Goal: Task Accomplishment & Management: Manage account settings

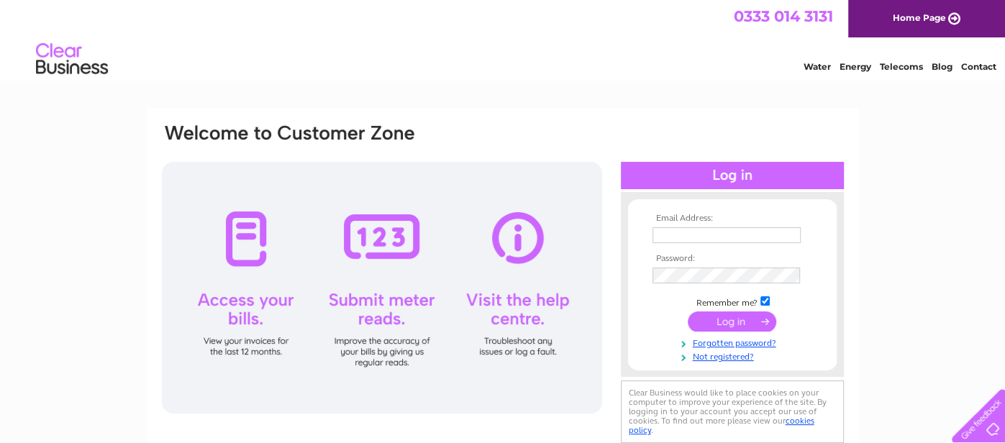
type input "[EMAIL_ADDRESS][PERSON_NAME][DOMAIN_NAME]"
click at [745, 320] on input "submit" at bounding box center [732, 322] width 89 height 20
click at [713, 320] on input "submit" at bounding box center [732, 322] width 89 height 20
click at [732, 320] on input "submit" at bounding box center [732, 322] width 89 height 20
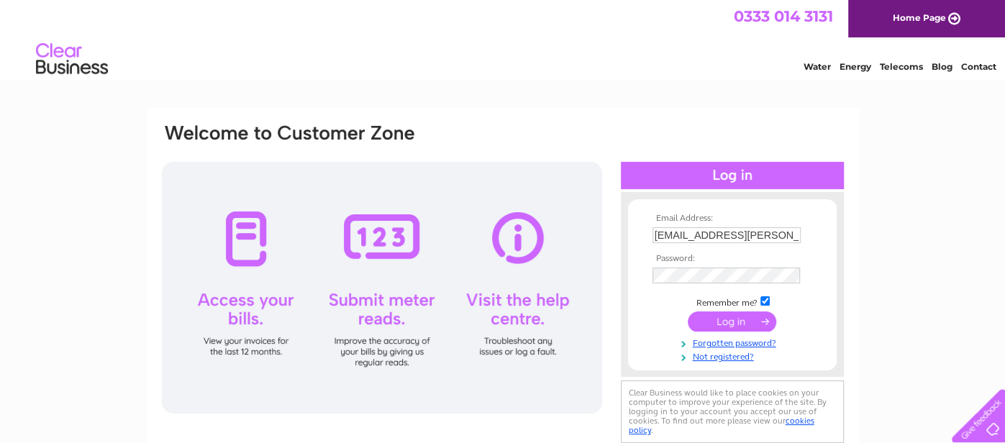
click at [732, 320] on input "submit" at bounding box center [732, 322] width 89 height 20
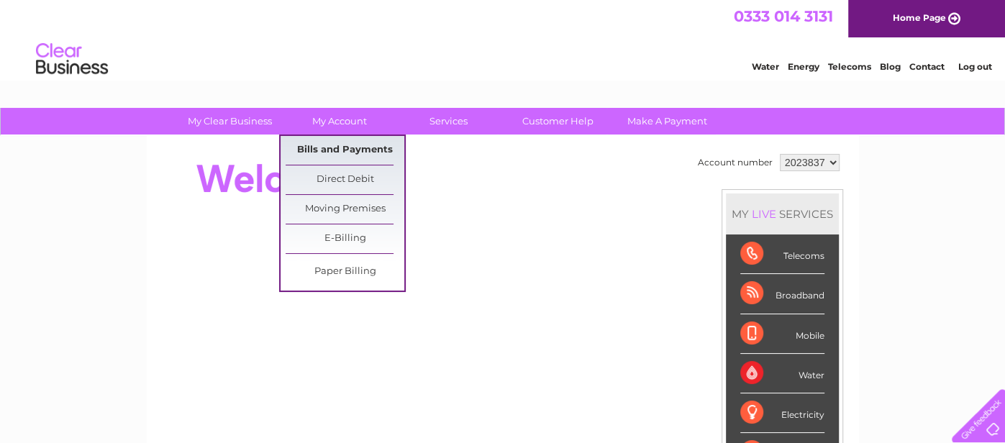
click at [351, 146] on link "Bills and Payments" at bounding box center [345, 150] width 119 height 29
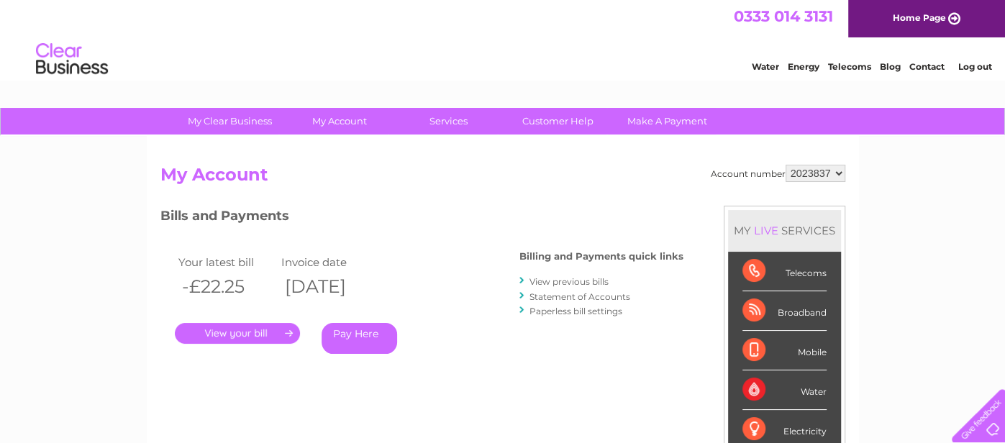
click at [289, 333] on link "." at bounding box center [237, 333] width 125 height 21
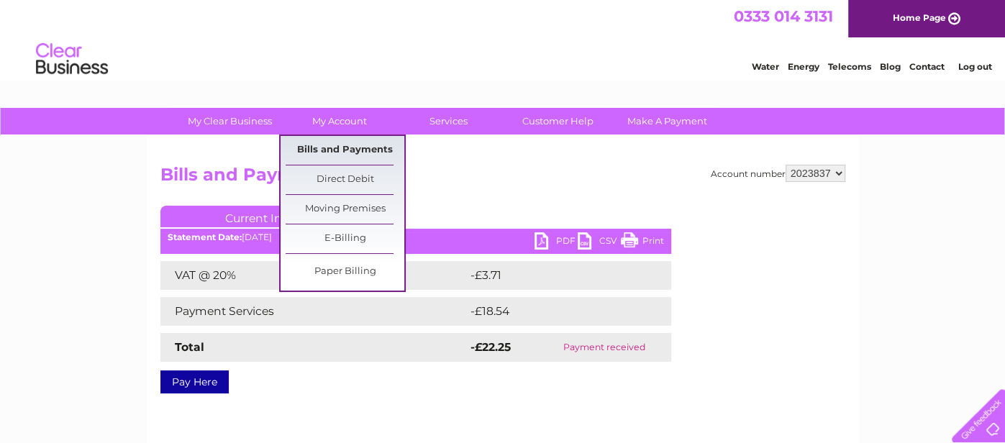
click at [320, 144] on link "Bills and Payments" at bounding box center [345, 150] width 119 height 29
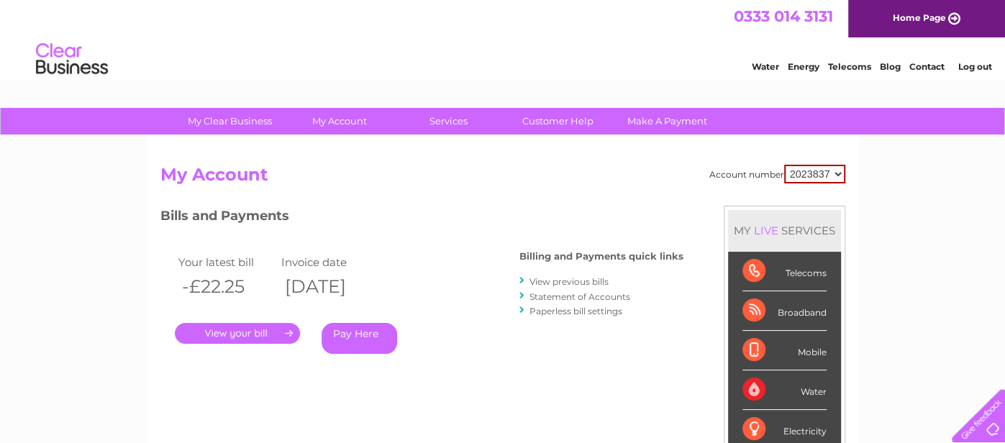
click at [764, 307] on div "Broadband" at bounding box center [785, 311] width 84 height 40
click at [783, 307] on div "Broadband" at bounding box center [785, 311] width 84 height 40
click at [814, 315] on div "Broadband" at bounding box center [785, 311] width 84 height 40
click at [543, 281] on link "View previous bills" at bounding box center [569, 281] width 79 height 11
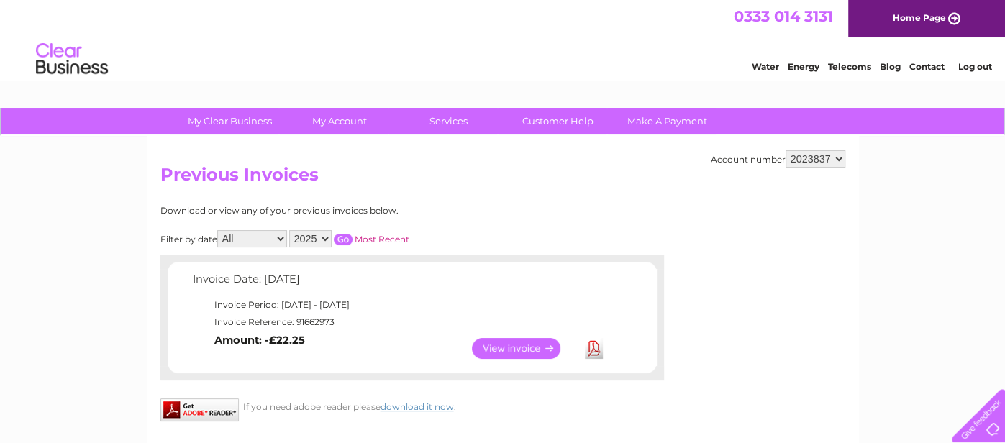
click at [335, 235] on input "button" at bounding box center [343, 240] width 19 height 12
click at [252, 240] on select "All January February March April May June July August September October Novembe…" at bounding box center [252, 238] width 70 height 17
select select "7"
click at [219, 230] on select "All January February March April May June July August September October Novembe…" at bounding box center [252, 238] width 70 height 17
click at [278, 235] on select "All January February March April May June July August September October Novembe…" at bounding box center [252, 238] width 70 height 17
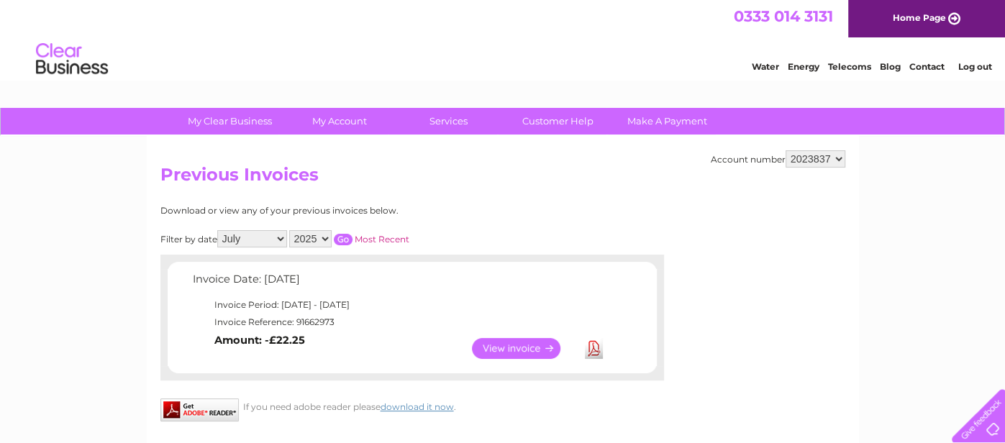
click at [219, 230] on select "All January February March April May June July August September October Novembe…" at bounding box center [252, 238] width 70 height 17
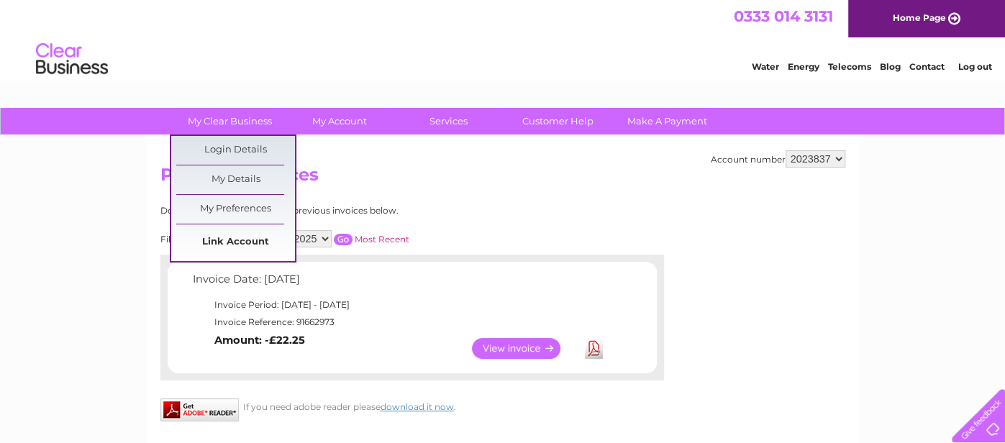
click at [242, 237] on link "Link Account" at bounding box center [235, 242] width 119 height 29
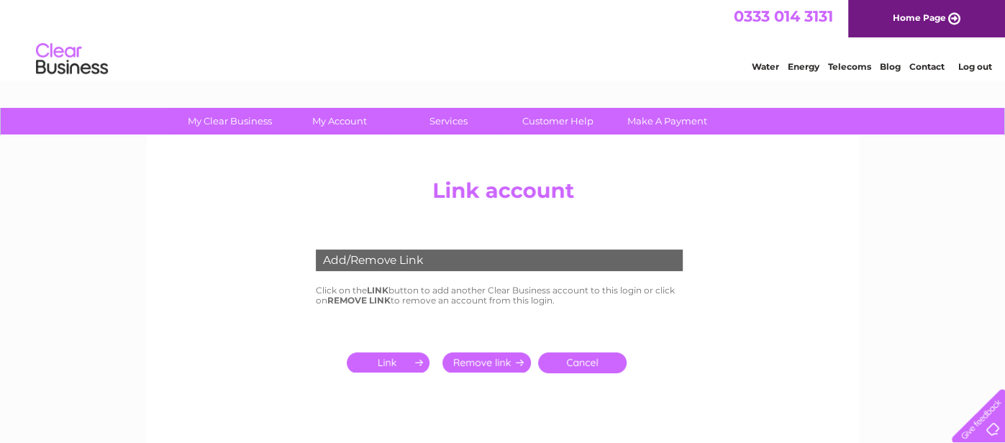
click at [379, 357] on input "submit" at bounding box center [391, 363] width 89 height 20
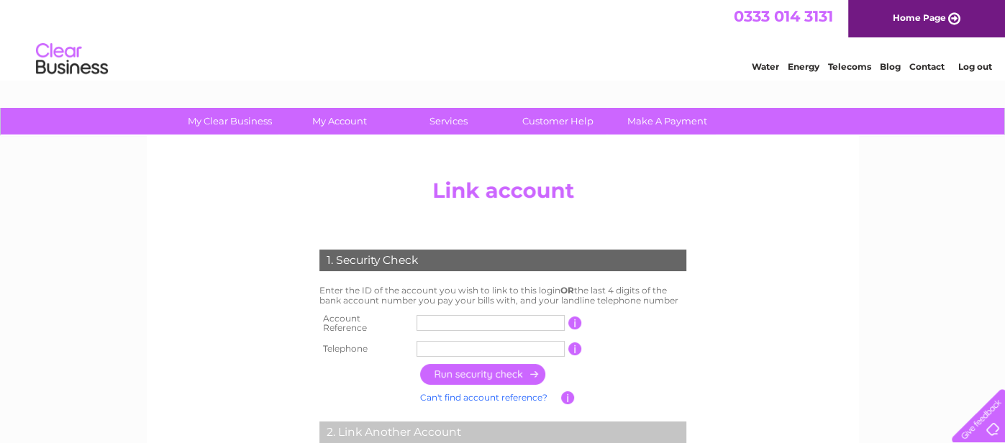
click at [457, 320] on input "text" at bounding box center [491, 323] width 148 height 16
type input "2023837"
click at [487, 345] on input "text" at bounding box center [491, 349] width 148 height 16
type input "07760753372"
click at [517, 371] on input "button" at bounding box center [483, 374] width 127 height 21
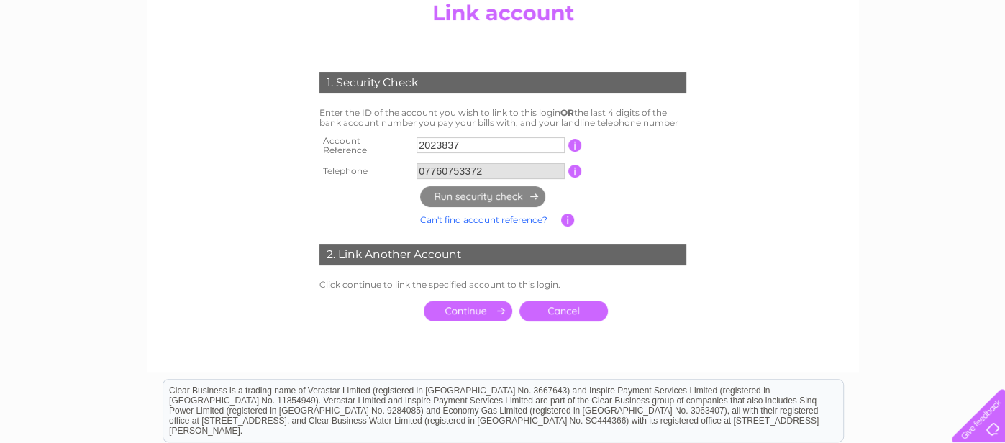
scroll to position [201, 0]
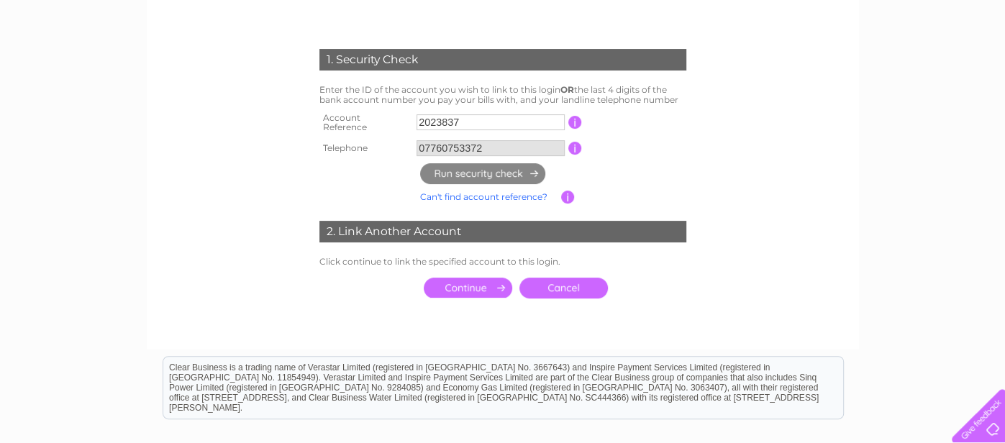
click at [479, 278] on input "submit" at bounding box center [468, 288] width 89 height 20
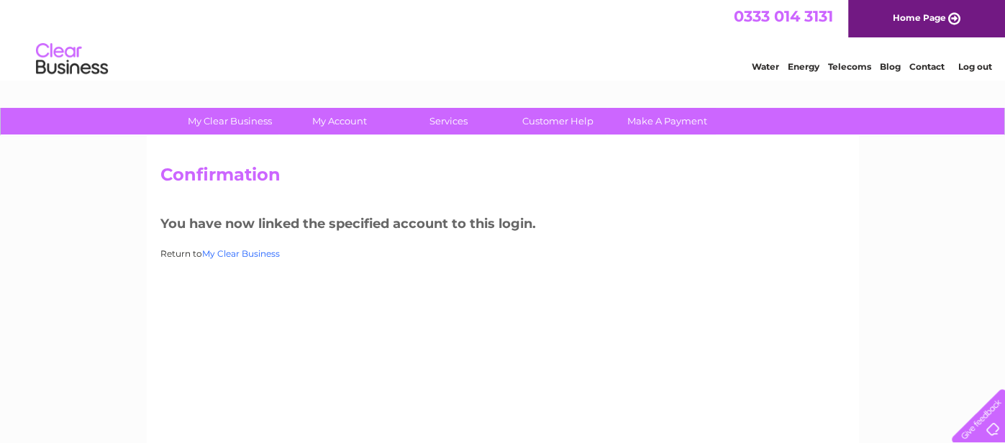
click at [273, 254] on link "My Clear Business" at bounding box center [241, 253] width 78 height 11
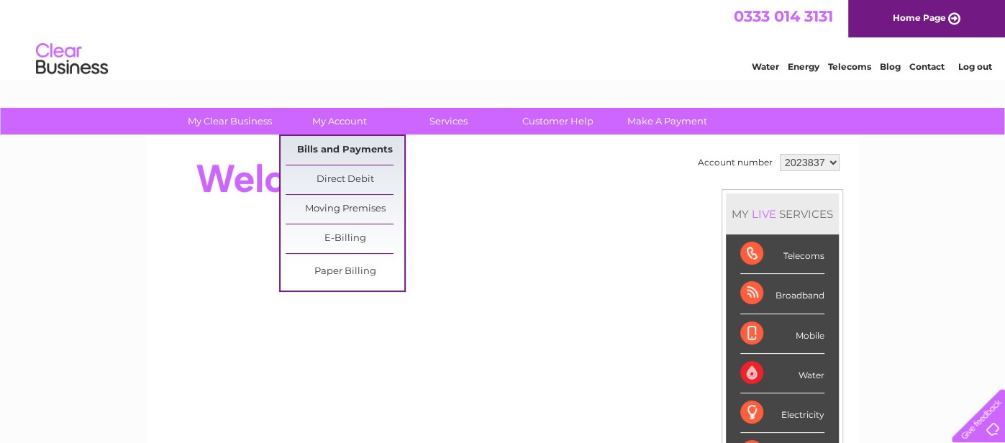
click at [356, 147] on link "Bills and Payments" at bounding box center [345, 150] width 119 height 29
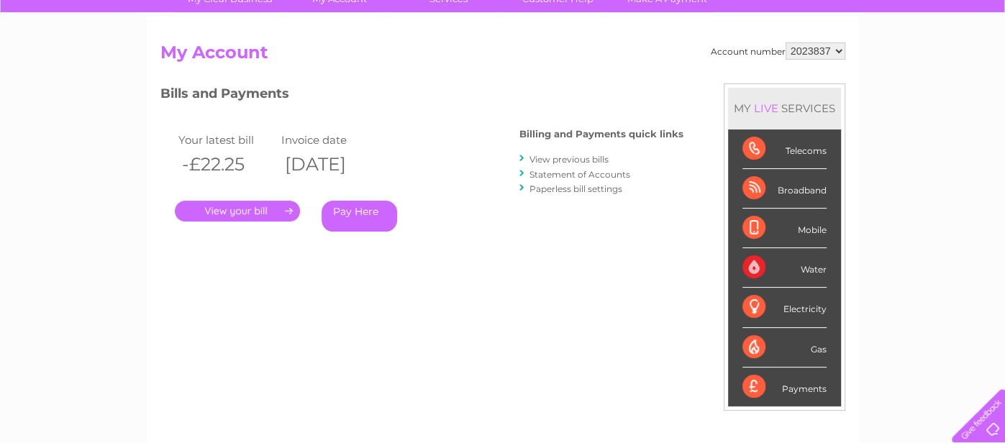
scroll to position [201, 0]
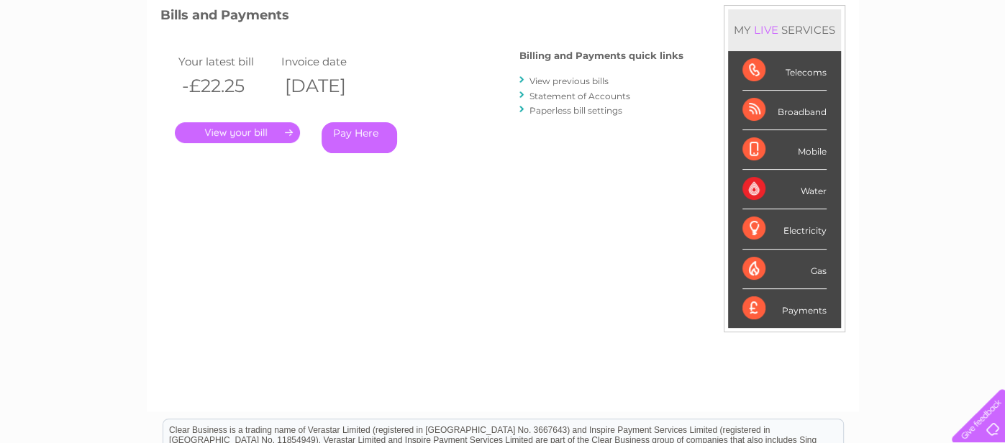
click at [820, 106] on div "Broadband" at bounding box center [785, 111] width 84 height 40
click at [750, 69] on div "Telecoms" at bounding box center [785, 71] width 84 height 40
click at [756, 148] on div "Mobile" at bounding box center [785, 150] width 84 height 40
click at [752, 107] on div "Broadband" at bounding box center [785, 111] width 84 height 40
click at [758, 304] on div "Payments" at bounding box center [785, 308] width 84 height 39
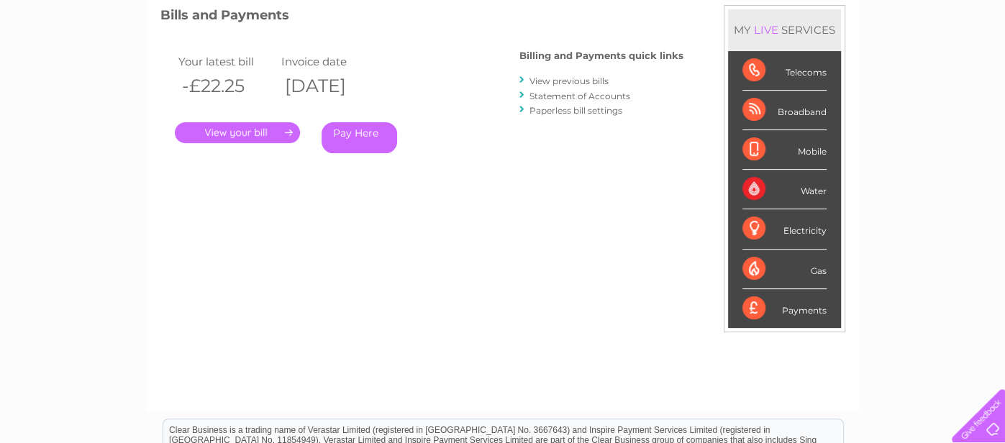
click at [799, 308] on div "Payments" at bounding box center [785, 308] width 84 height 39
click at [599, 92] on link "Statement of Accounts" at bounding box center [580, 96] width 101 height 11
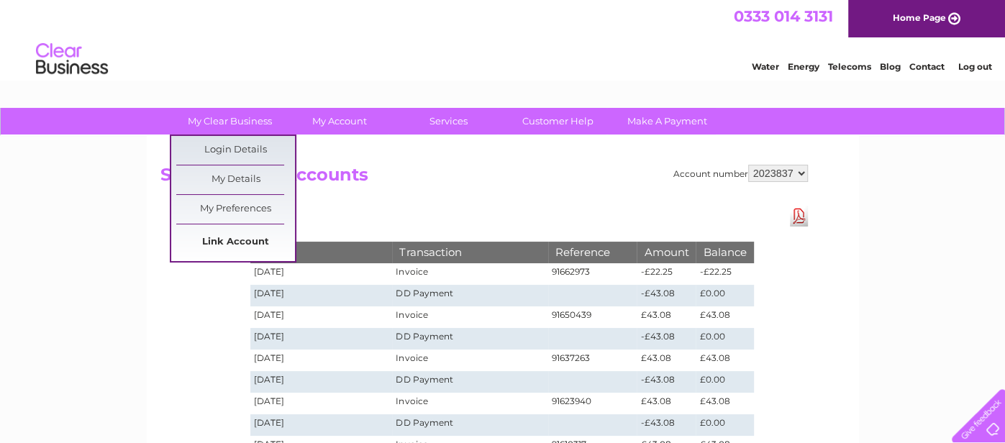
click at [251, 237] on link "Link Account" at bounding box center [235, 242] width 119 height 29
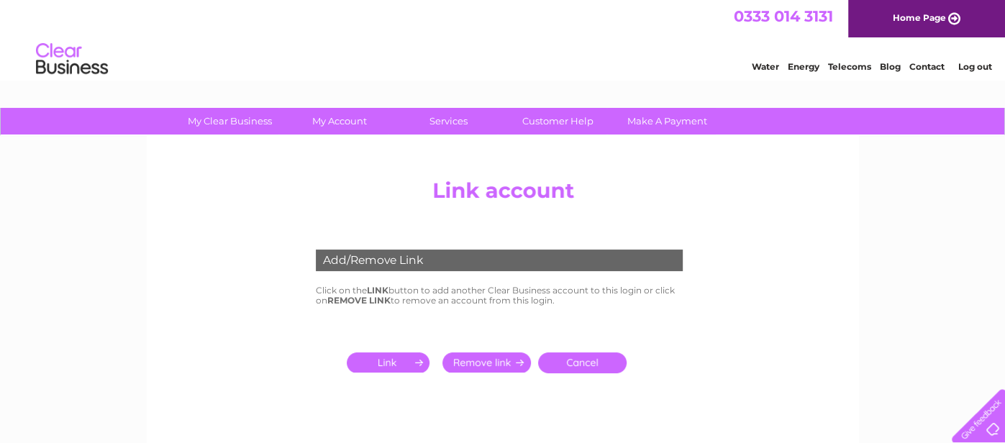
click at [373, 362] on input "submit" at bounding box center [391, 363] width 89 height 20
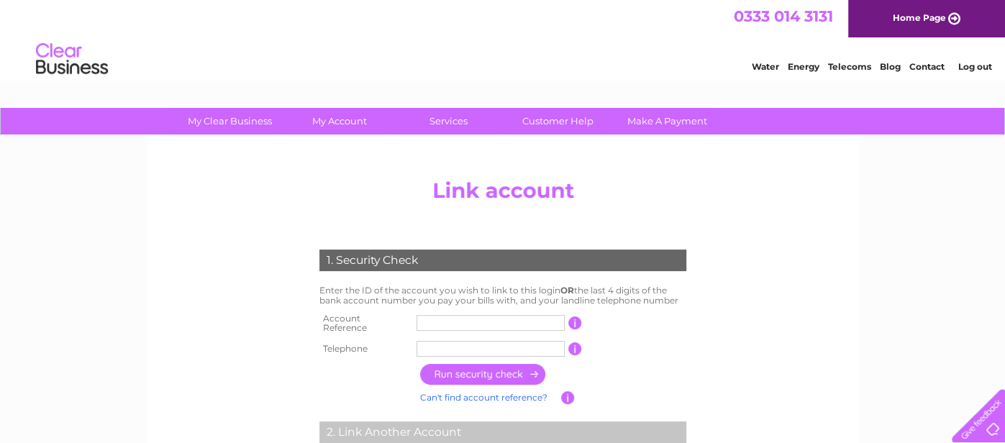
click at [373, 362] on th at bounding box center [366, 375] width 101 height 28
click at [902, 19] on link "Home Page" at bounding box center [926, 18] width 157 height 37
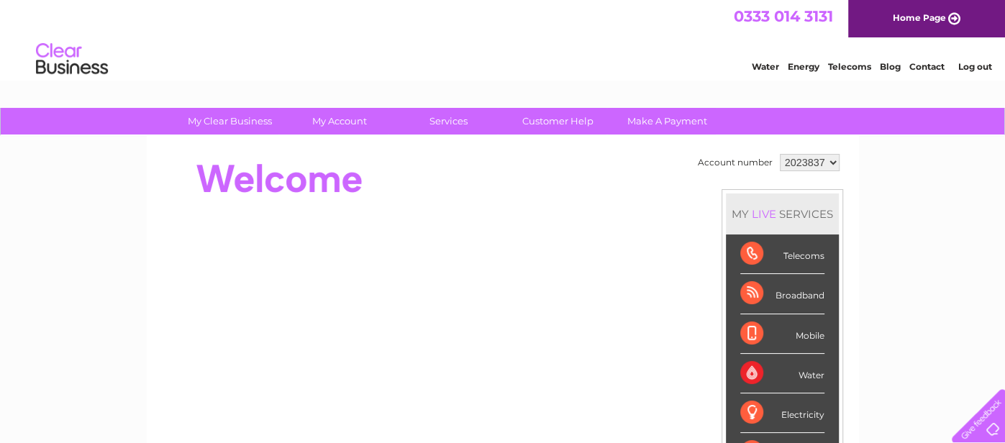
click at [830, 158] on select "2023837" at bounding box center [810, 162] width 60 height 17
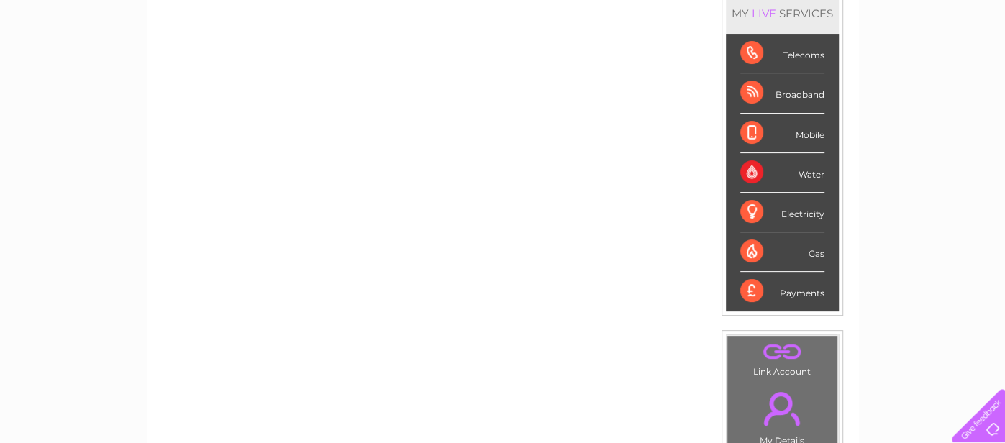
scroll to position [258, 0]
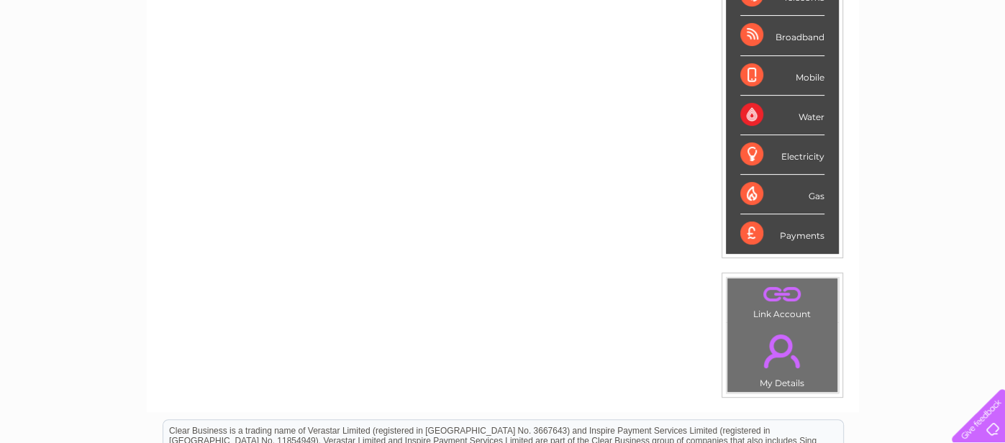
click at [784, 301] on link "." at bounding box center [782, 294] width 103 height 25
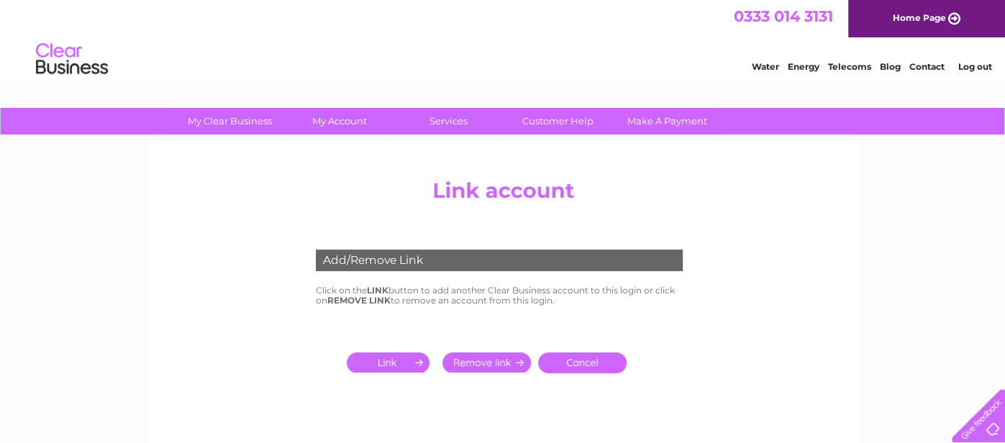
click at [415, 361] on input "submit" at bounding box center [391, 363] width 89 height 20
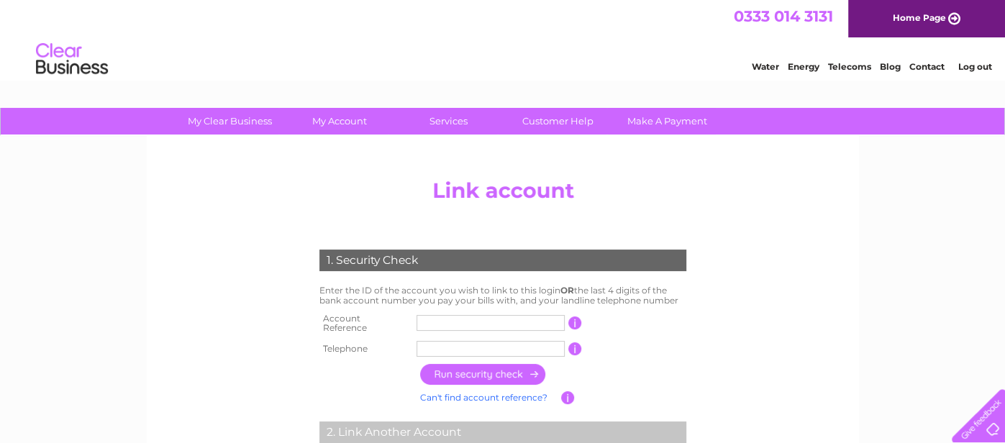
click at [458, 322] on input "text" at bounding box center [491, 323] width 148 height 16
type input "6205"
click at [450, 345] on input "text" at bounding box center [491, 349] width 148 height 16
click at [475, 342] on input "text" at bounding box center [491, 349] width 148 height 16
click at [482, 368] on input "button" at bounding box center [483, 374] width 127 height 21
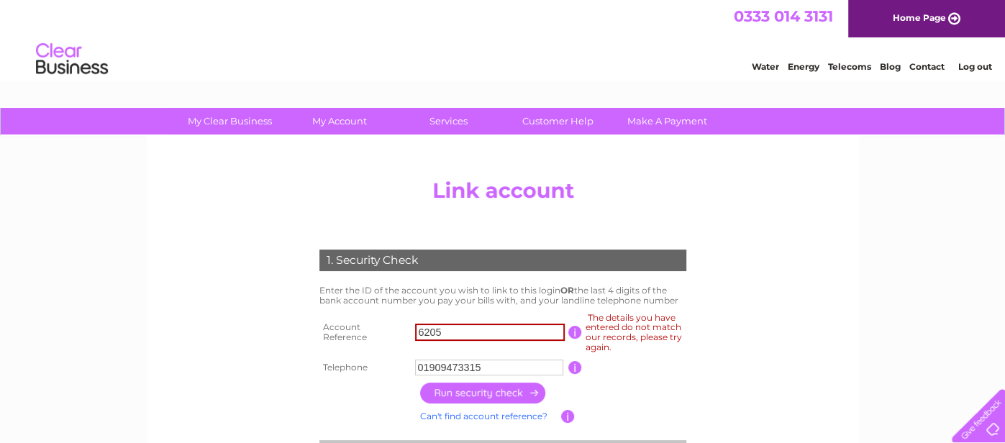
click at [480, 363] on input "01909473315" at bounding box center [489, 368] width 148 height 16
type input "07760753372"
click at [479, 394] on input "button" at bounding box center [483, 393] width 127 height 21
click at [530, 390] on input "button" at bounding box center [483, 393] width 127 height 21
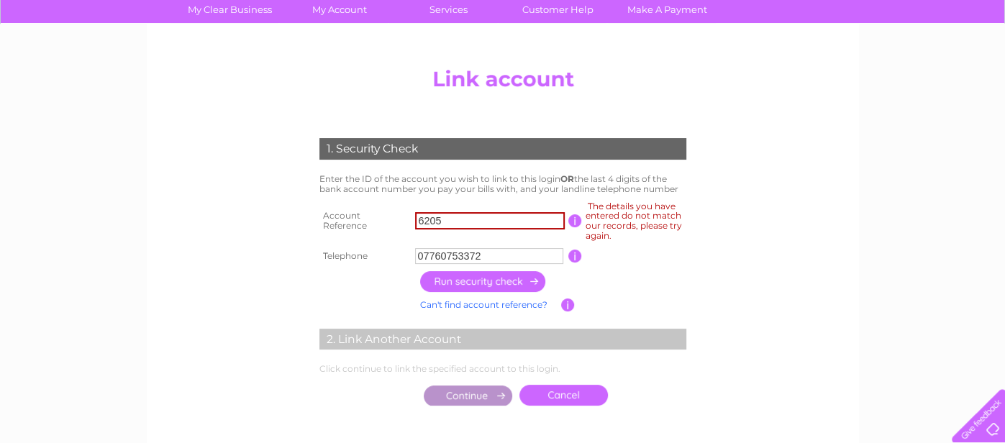
scroll to position [114, 0]
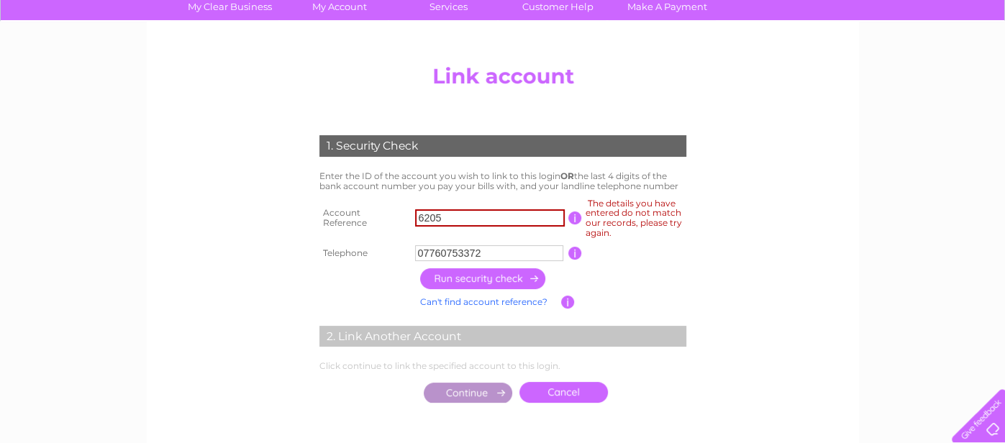
click at [512, 282] on input "button" at bounding box center [483, 278] width 127 height 21
click at [474, 214] on input "6205" at bounding box center [490, 217] width 150 height 17
type input "6"
type input "3368"
click at [492, 279] on input "button" at bounding box center [483, 278] width 127 height 21
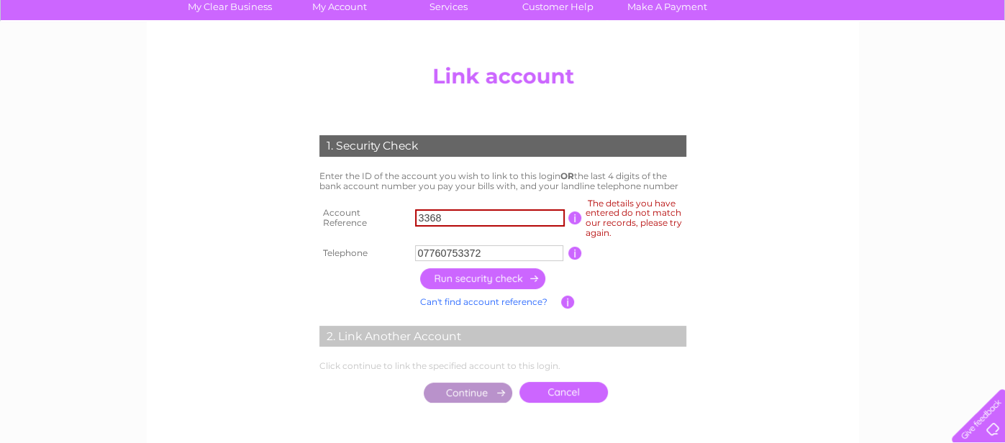
click at [533, 246] on input "07760753372" at bounding box center [489, 253] width 148 height 16
type input "0"
type input "01909473315"
click at [515, 273] on input "button" at bounding box center [483, 278] width 127 height 21
click at [510, 251] on input "01909473315" at bounding box center [489, 253] width 148 height 16
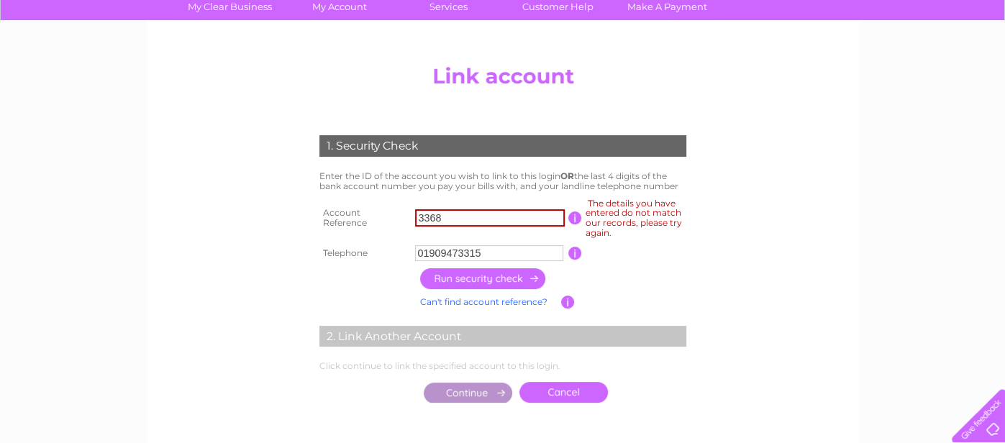
click at [572, 214] on input "button" at bounding box center [576, 218] width 14 height 13
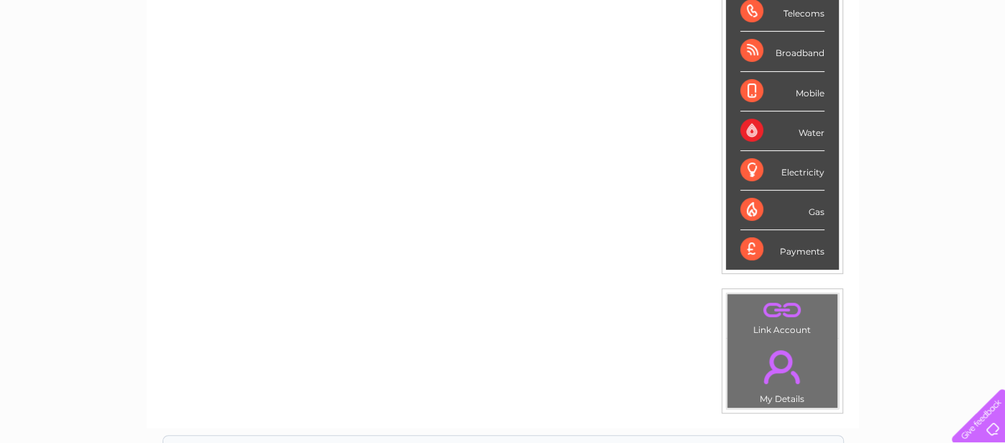
click at [769, 326] on td ". Link Account" at bounding box center [783, 316] width 112 height 45
click at [769, 317] on link "." at bounding box center [782, 310] width 103 height 25
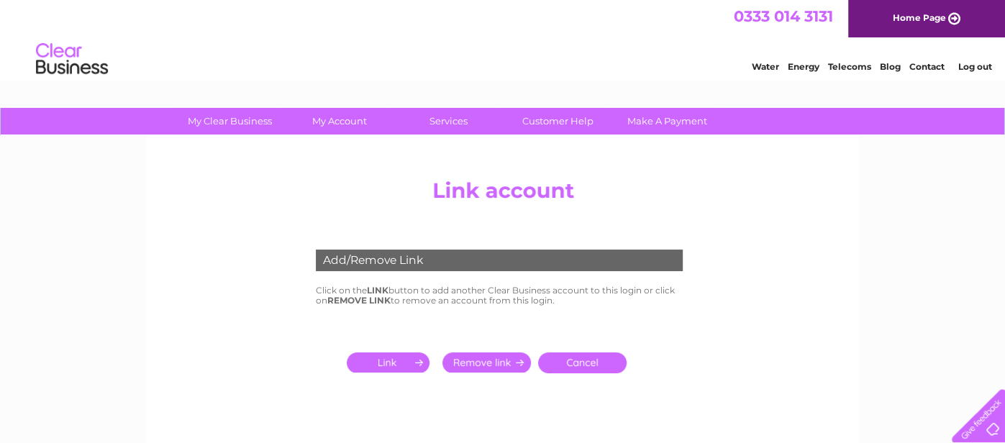
click at [382, 363] on input "submit" at bounding box center [391, 363] width 89 height 20
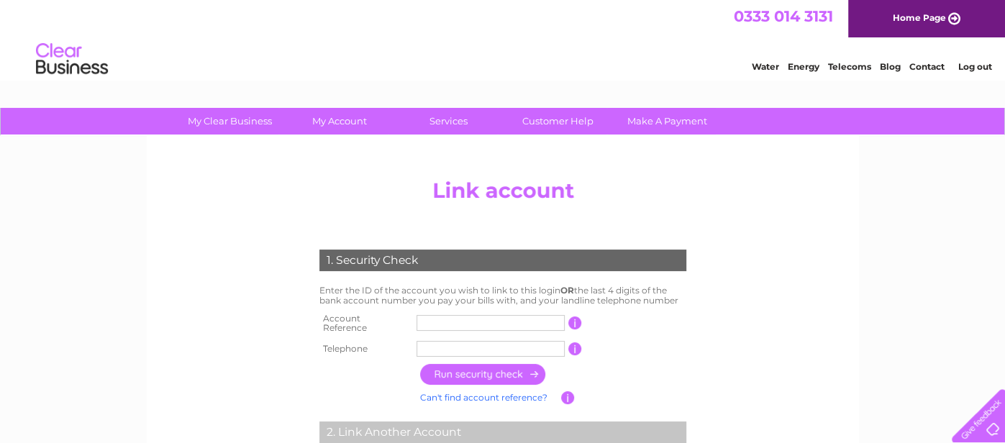
click at [435, 319] on input "text" at bounding box center [491, 323] width 148 height 16
type input "3368"
click at [426, 342] on input "text" at bounding box center [491, 349] width 148 height 16
click at [509, 371] on input "button" at bounding box center [483, 374] width 127 height 21
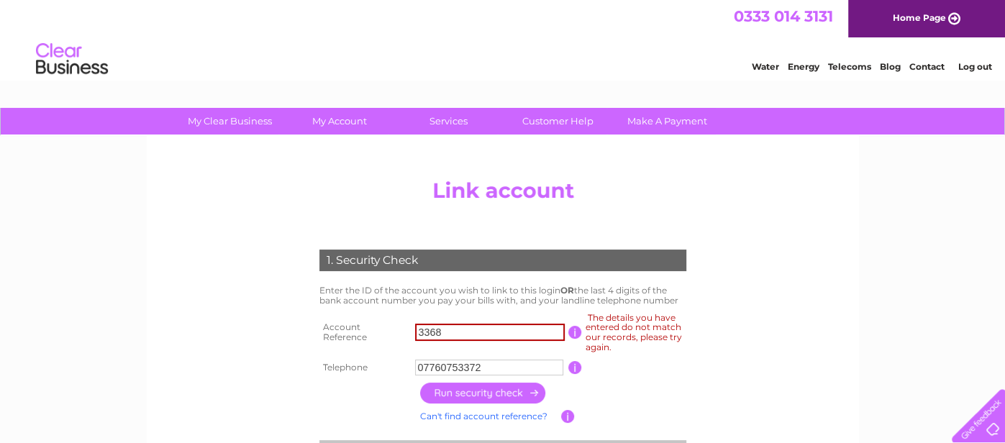
click at [487, 360] on input "07760753372" at bounding box center [489, 368] width 148 height 16
type input "01909473315"
click at [483, 385] on input "button" at bounding box center [483, 393] width 127 height 21
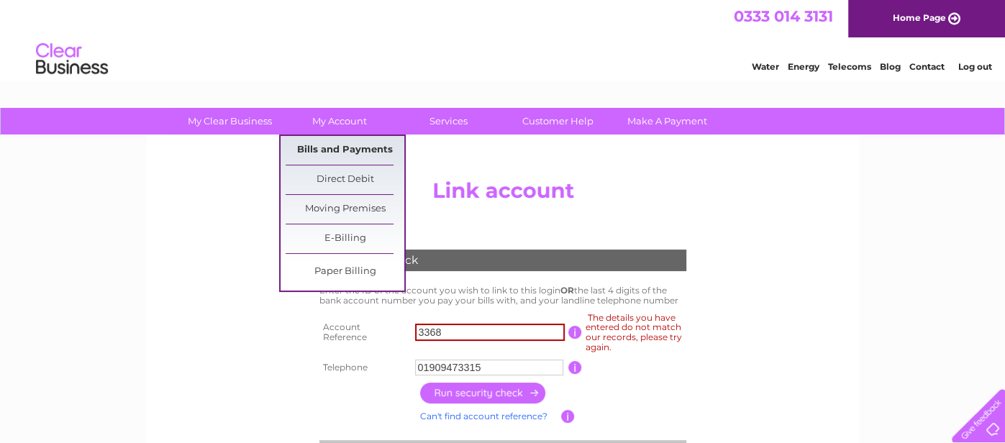
click at [330, 149] on link "Bills and Payments" at bounding box center [345, 150] width 119 height 29
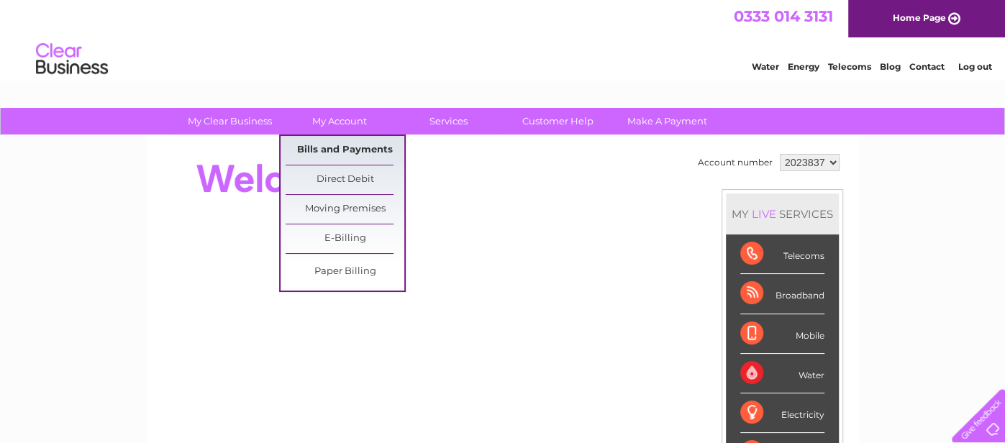
click at [356, 144] on link "Bills and Payments" at bounding box center [345, 150] width 119 height 29
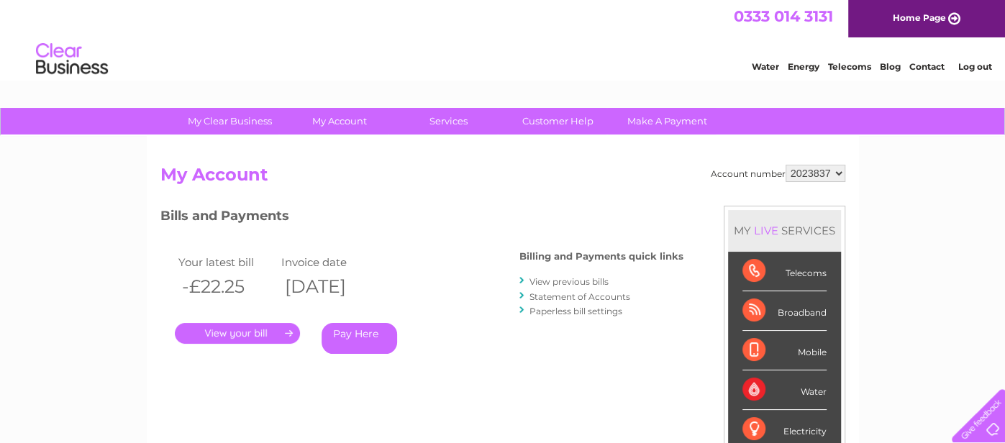
click at [543, 281] on link "View previous bills" at bounding box center [569, 281] width 79 height 11
